Goal: Transaction & Acquisition: Purchase product/service

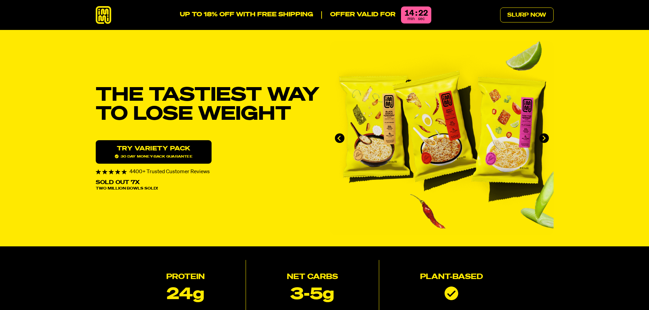
click at [163, 150] on link "Try variety Pack 30 day money-back guarantee" at bounding box center [154, 151] width 116 height 23
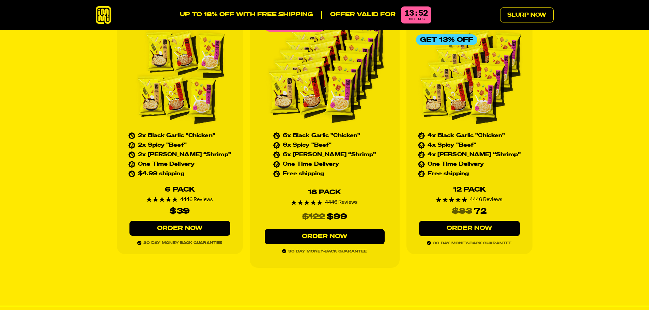
scroll to position [3130, 0]
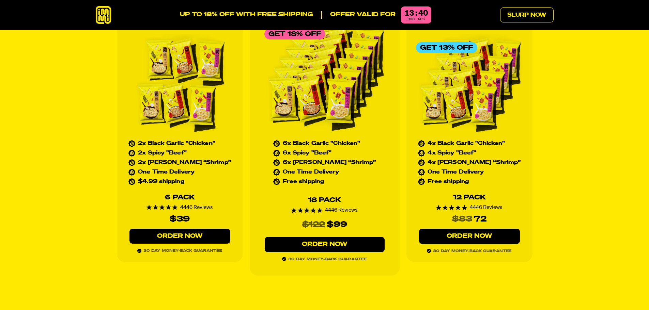
click at [475, 229] on link "Order Now" at bounding box center [469, 236] width 101 height 15
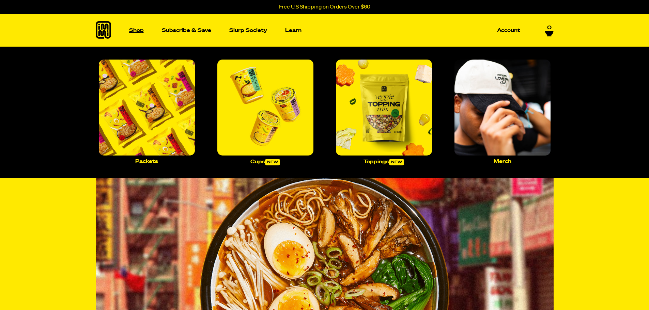
click at [134, 33] on p "Shop" at bounding box center [136, 30] width 15 height 5
click at [378, 125] on img "Main navigation" at bounding box center [384, 108] width 96 height 96
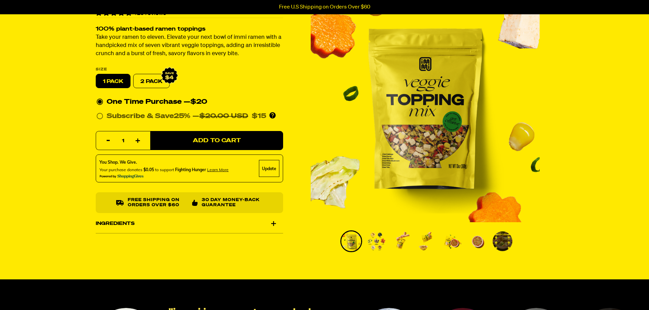
scroll to position [68, 0]
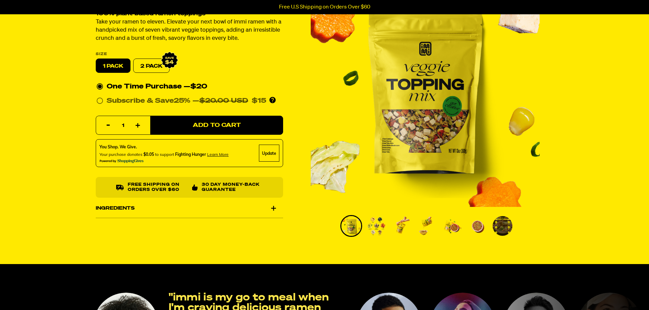
click at [376, 224] on img "Go to slide 2" at bounding box center [376, 226] width 20 height 20
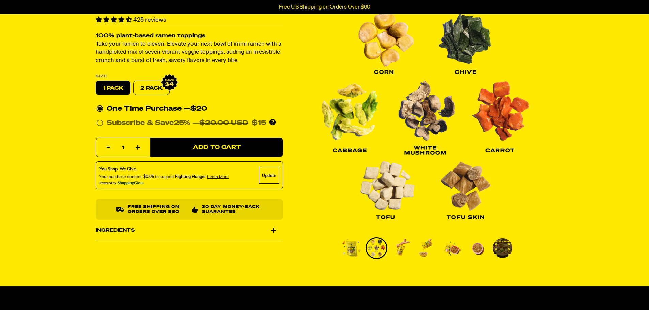
scroll to position [34, 0]
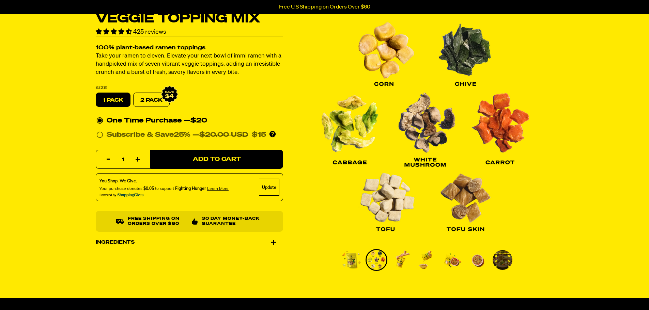
click at [401, 258] on img "Go to slide 3" at bounding box center [402, 260] width 20 height 20
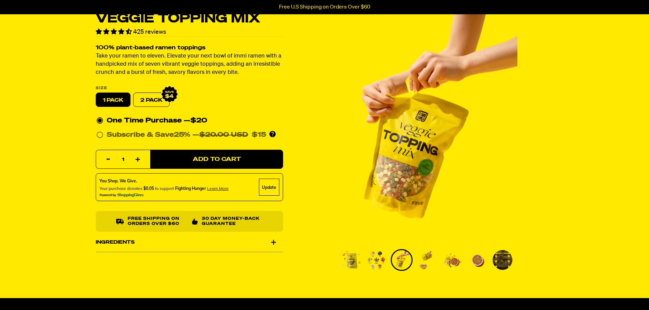
click at [425, 255] on img "Go to slide 4" at bounding box center [427, 260] width 20 height 20
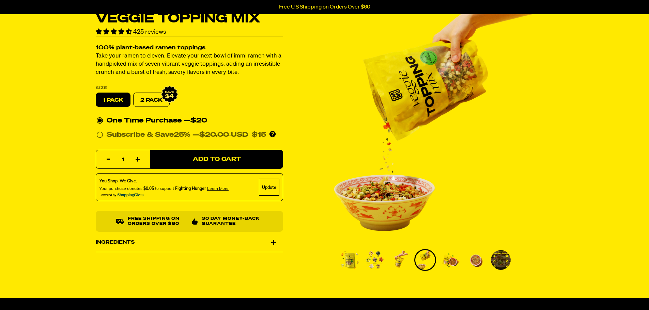
click at [449, 258] on img "Go to slide 5" at bounding box center [450, 260] width 20 height 20
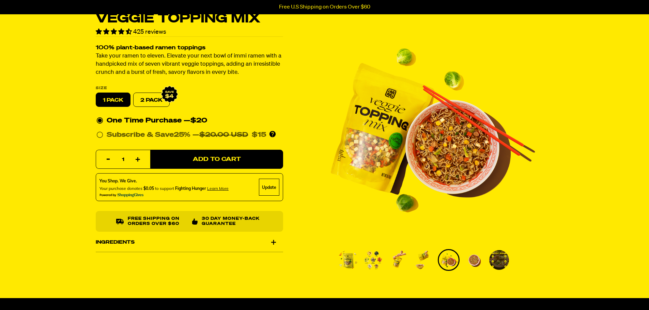
click at [474, 260] on img "Go to slide 6" at bounding box center [474, 260] width 20 height 20
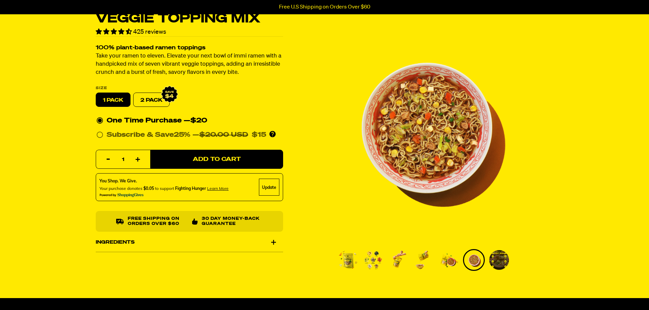
scroll to position [0, 0]
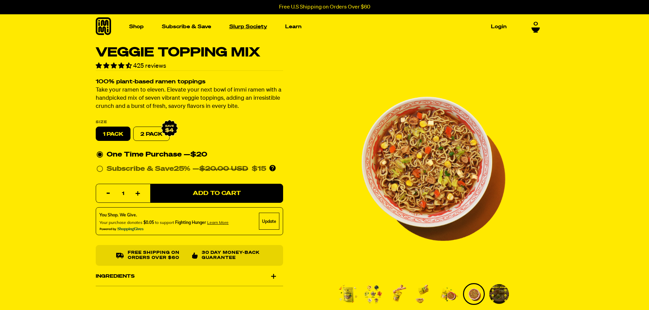
click at [251, 25] on link "Slurp Society" at bounding box center [247, 26] width 43 height 11
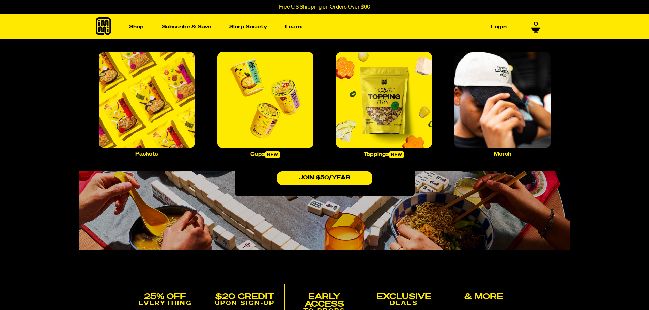
click at [135, 25] on link "Shop" at bounding box center [136, 26] width 20 height 11
click at [385, 114] on img "Main navigation" at bounding box center [384, 100] width 96 height 96
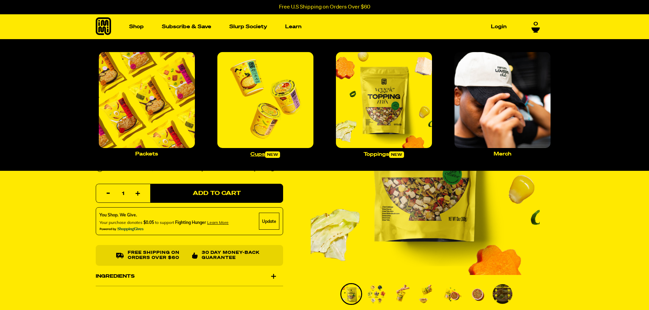
click at [276, 106] on img "Main navigation" at bounding box center [265, 100] width 96 height 96
